Goal: Navigation & Orientation: Find specific page/section

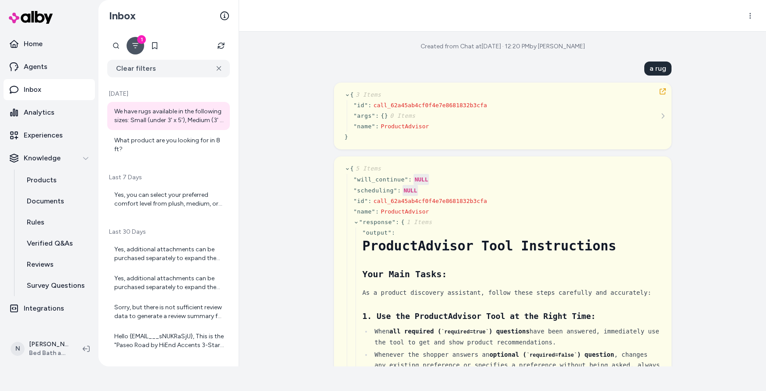
scroll to position [16538, 0]
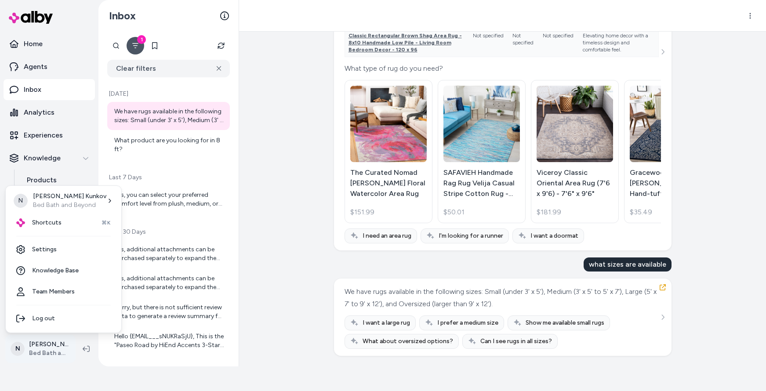
click at [48, 349] on html "26 days left in your free trial Home Agents Inbox Analytics Experiences Knowled…" at bounding box center [383, 170] width 766 height 391
click at [46, 224] on span "Shortcuts" at bounding box center [46, 222] width 29 height 9
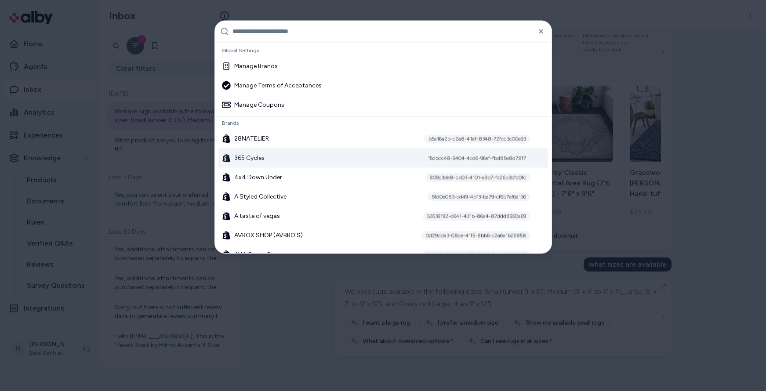
click at [282, 154] on div "365 Cycles 15dbcc48-9404-4cd6-96ef-fbd85e8d78f7" at bounding box center [383, 157] width 330 height 19
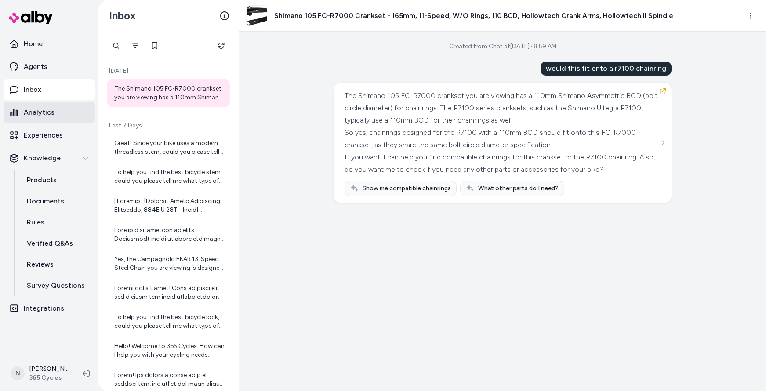
click at [52, 113] on p "Analytics" at bounding box center [39, 112] width 31 height 11
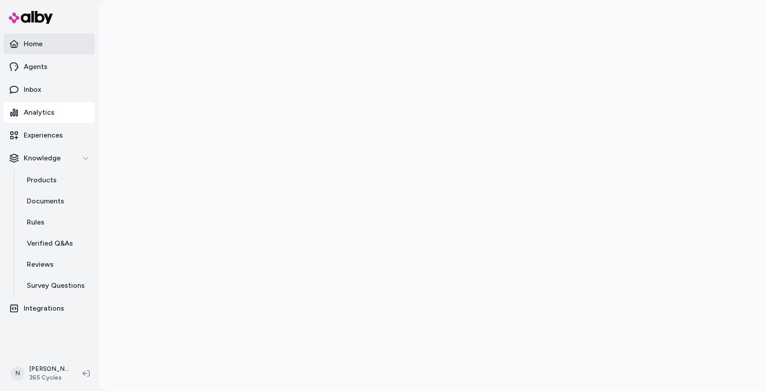
click at [29, 40] on p "Home" at bounding box center [33, 44] width 19 height 11
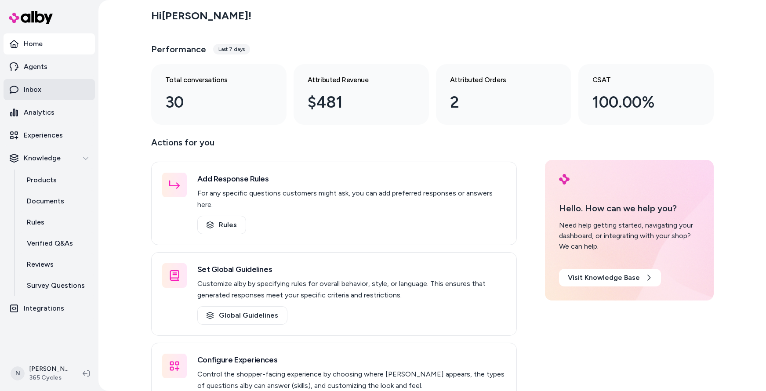
click at [27, 88] on p "Inbox" at bounding box center [33, 89] width 18 height 11
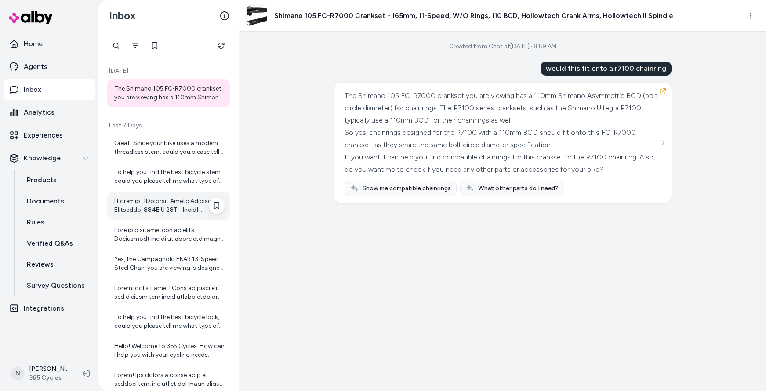
scroll to position [159, 0]
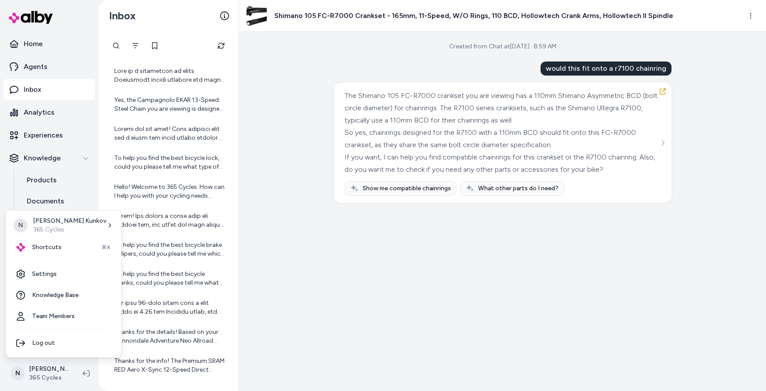
click at [39, 374] on html "Home Agents Inbox Analytics Experiences Knowledge Products Documents Rules Veri…" at bounding box center [383, 195] width 766 height 391
click at [45, 246] on span "Shortcuts" at bounding box center [46, 247] width 29 height 9
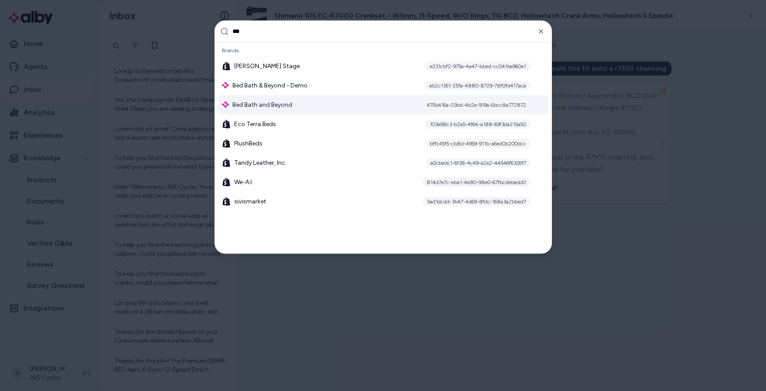
type input "***"
click at [280, 107] on span "Bed Bath and Beyond" at bounding box center [262, 104] width 60 height 9
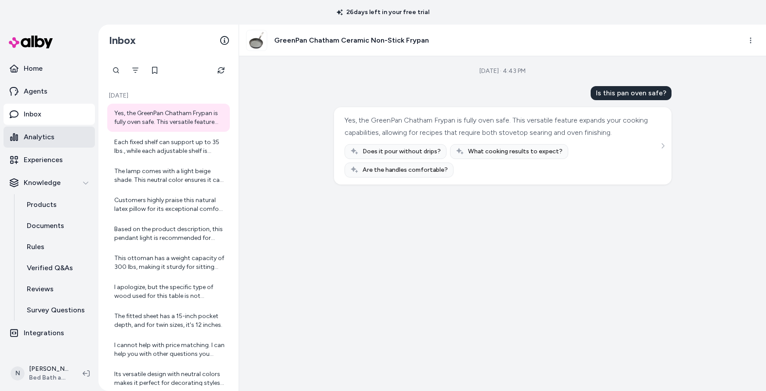
click at [33, 134] on p "Analytics" at bounding box center [39, 137] width 31 height 11
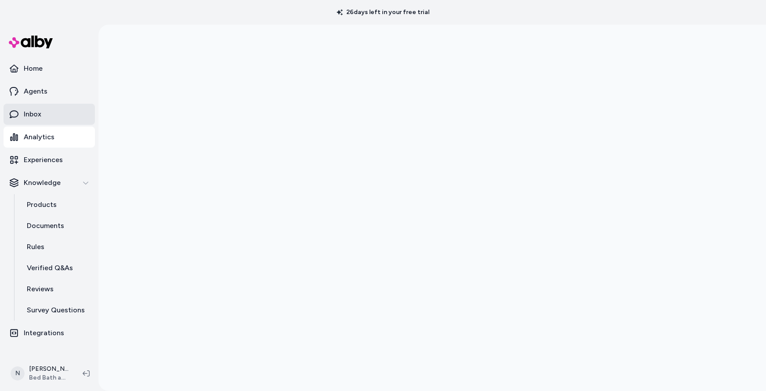
click at [46, 110] on link "Inbox" at bounding box center [49, 114] width 91 height 21
